Goal: Find specific page/section: Find specific page/section

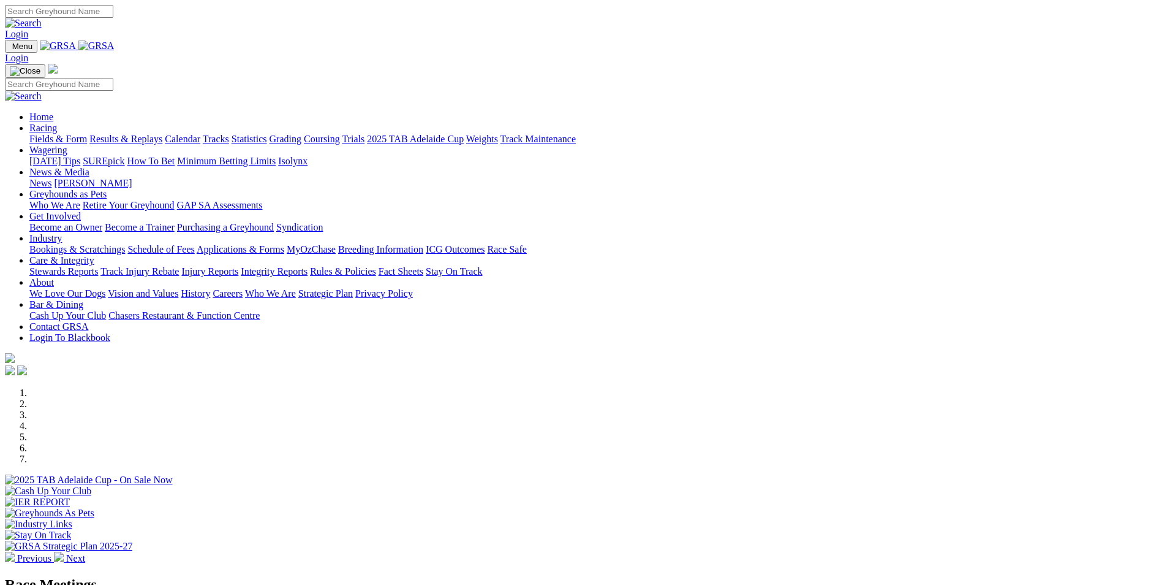
scroll to position [429, 0]
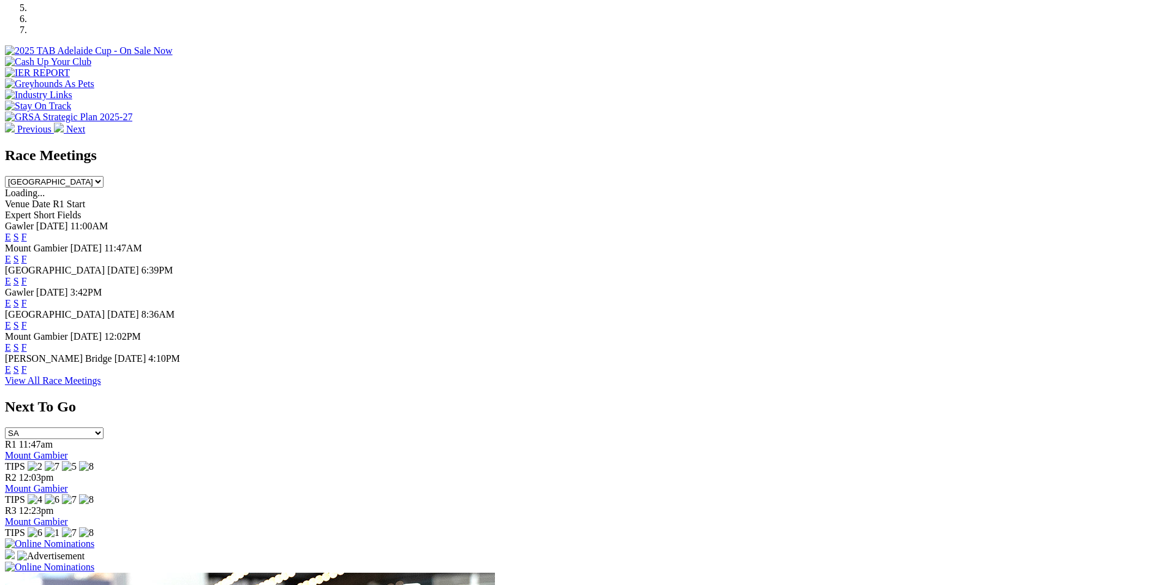
click at [27, 254] on link "F" at bounding box center [24, 259] width 6 height 10
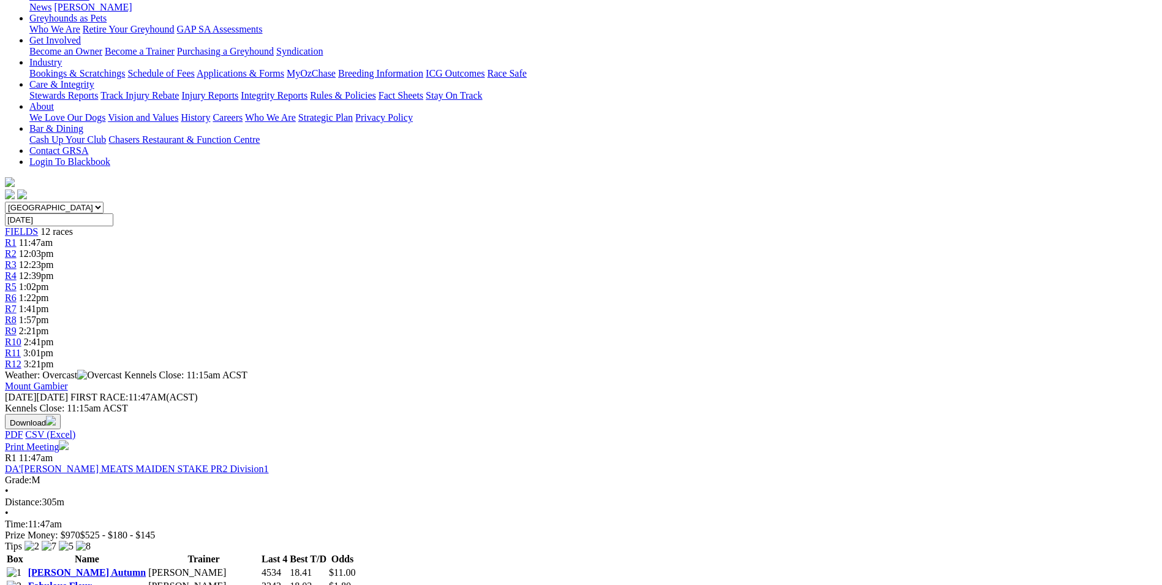
scroll to position [184, 0]
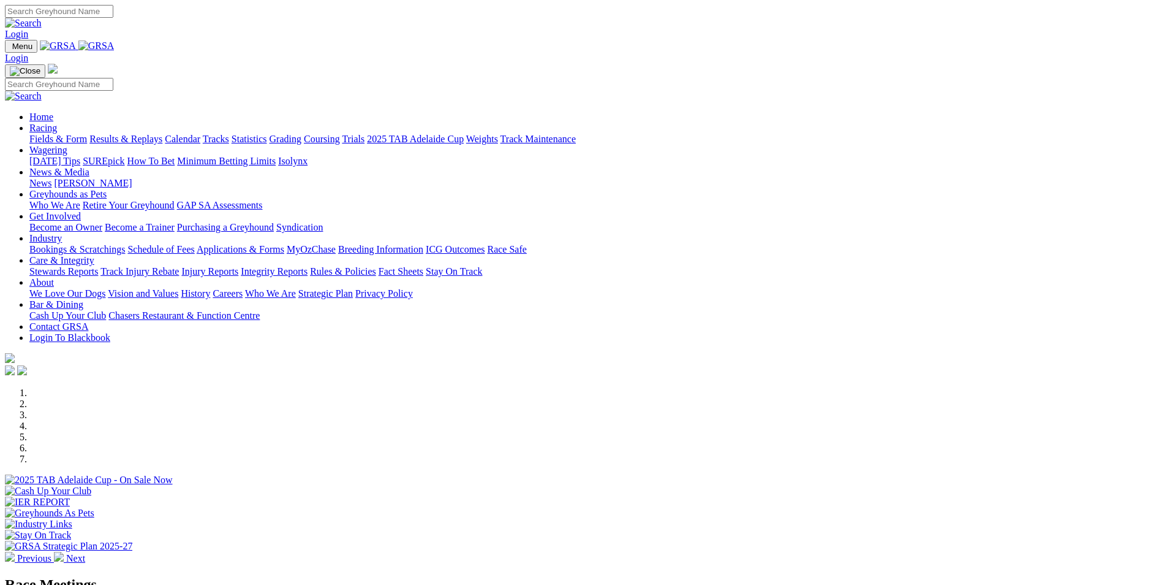
scroll to position [429, 0]
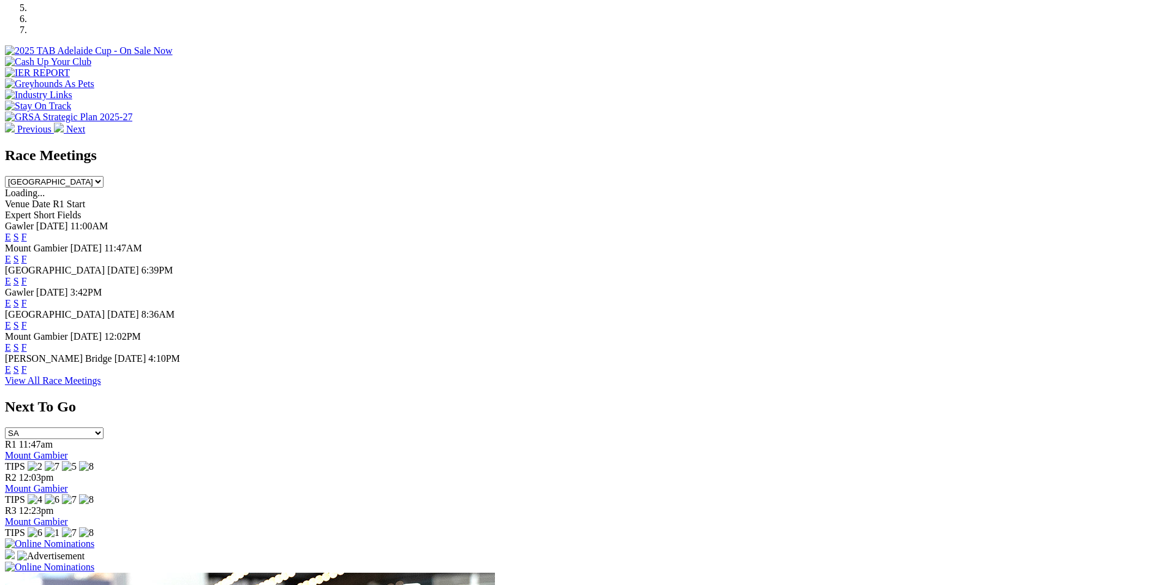
click at [27, 349] on link "F" at bounding box center [24, 347] width 6 height 10
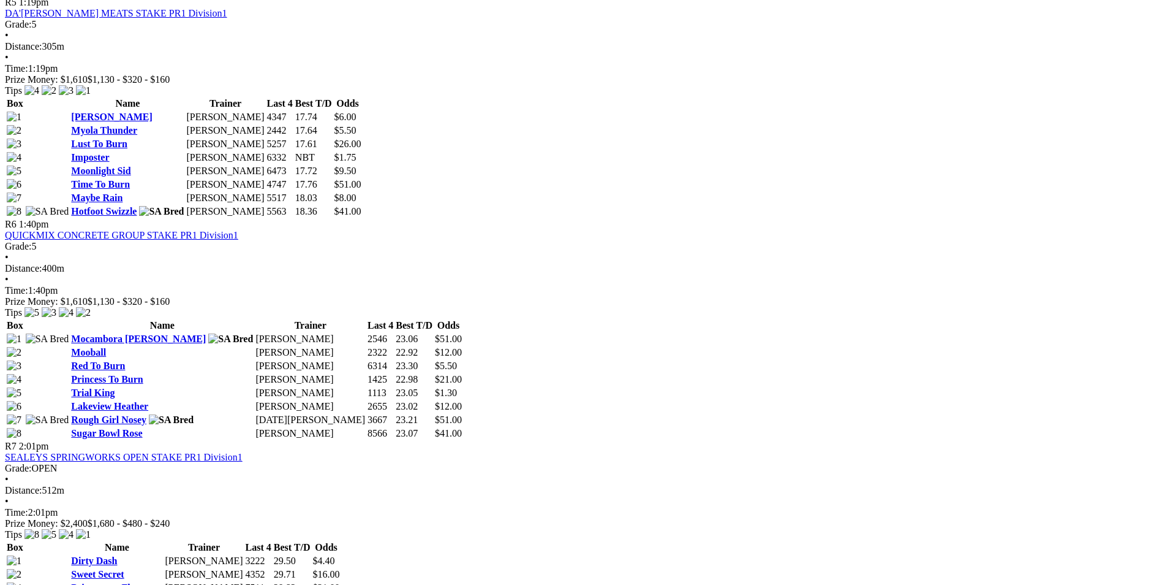
scroll to position [1532, 0]
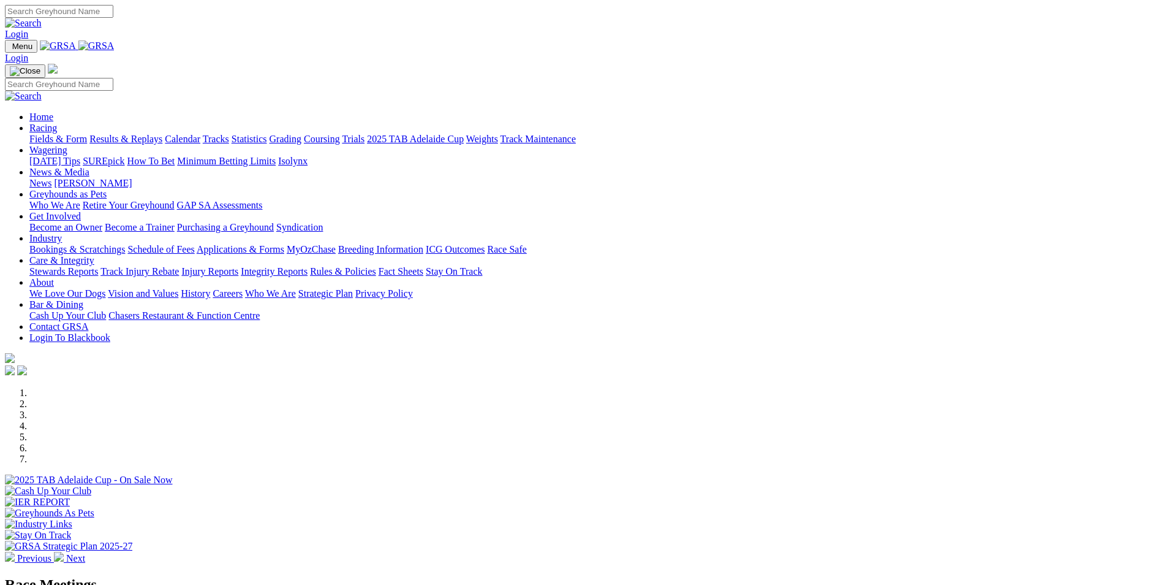
scroll to position [429, 0]
